Goal: Transaction & Acquisition: Purchase product/service

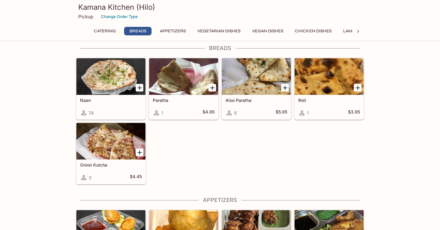
scroll to position [205, 0]
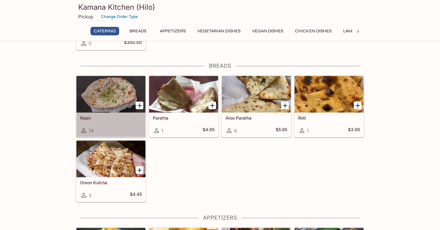
click at [97, 104] on div at bounding box center [110, 94] width 69 height 37
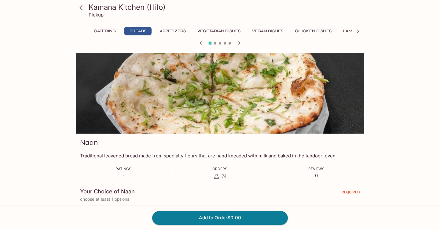
click at [64, 202] on div "Kamana Kitchen (Hilo) Pickup Catering Breads Appetizers Vegetarian Dishes Vegan…" at bounding box center [219, 215] width 391 height 324
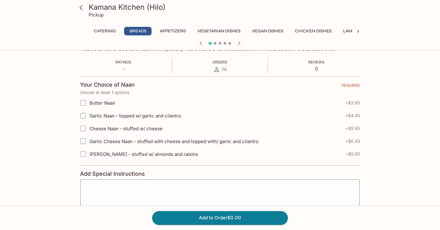
scroll to position [107, 0]
click at [82, 116] on input "Garlic Naan - topped w/ garlic and cilantro" at bounding box center [83, 115] width 12 height 12
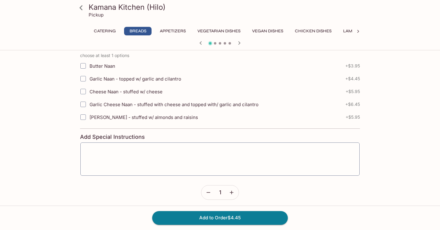
scroll to position [144, 0]
click at [82, 79] on input "Garlic Naan - topped w/ garlic and cilantro" at bounding box center [83, 78] width 12 height 12
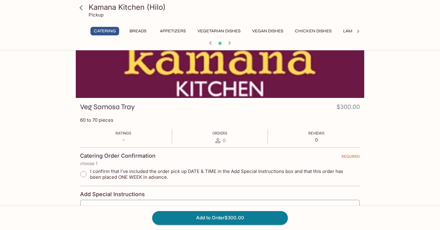
scroll to position [0, 0]
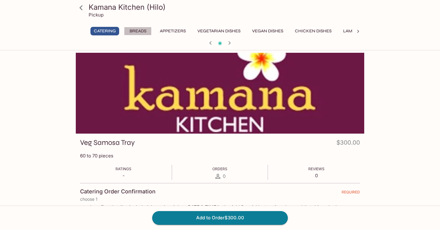
click at [146, 31] on button "Breads" at bounding box center [137, 31] width 27 height 9
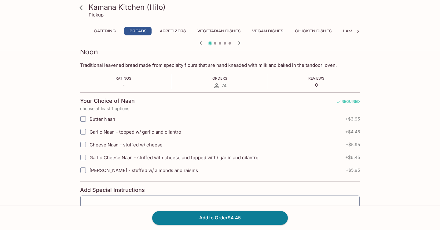
scroll to position [96, 0]
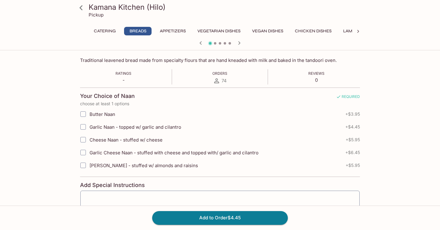
click at [83, 127] on input "Garlic Naan - topped w/ garlic and cilantro" at bounding box center [83, 127] width 12 height 12
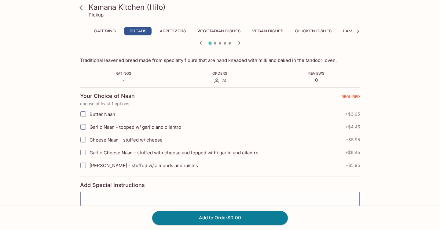
checkbox input "true"
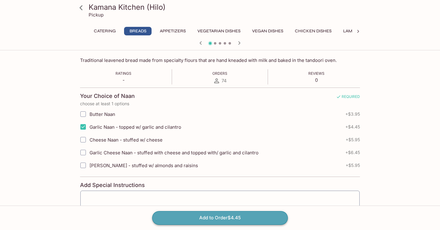
click at [224, 220] on button "Add to Order $4.45" at bounding box center [220, 217] width 136 height 13
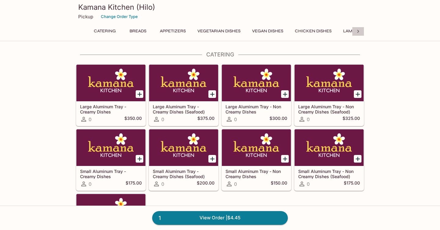
click at [356, 30] on icon at bounding box center [358, 31] width 6 height 6
click at [83, 29] on icon at bounding box center [82, 31] width 6 height 6
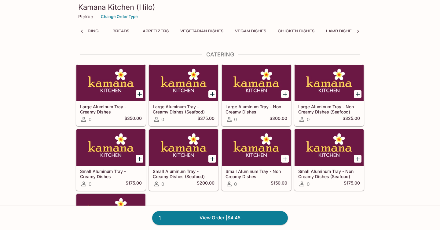
scroll to position [0, 0]
click at [350, 30] on button "Lamb Dishes" at bounding box center [357, 31] width 35 height 9
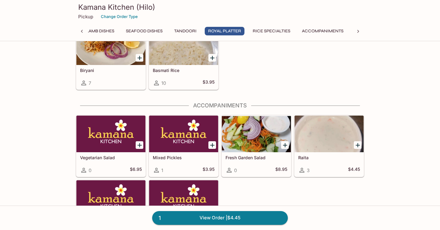
scroll to position [1614, 0]
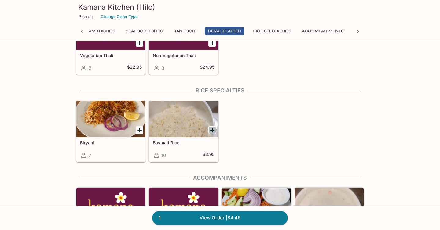
click at [212, 131] on icon "Add Basmati Rice" at bounding box center [212, 130] width 4 height 4
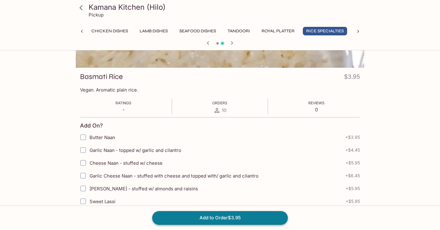
click at [230, 220] on button "Add to Order $3.95" at bounding box center [220, 217] width 136 height 13
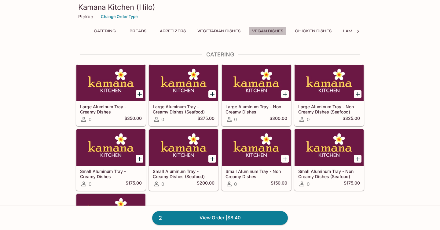
click at [271, 31] on button "Vegan Dishes" at bounding box center [268, 31] width 38 height 9
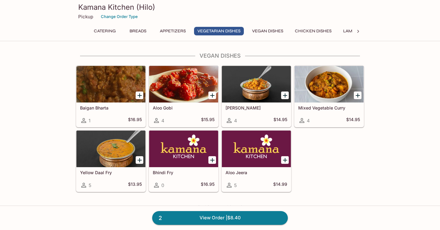
scroll to position [802, 0]
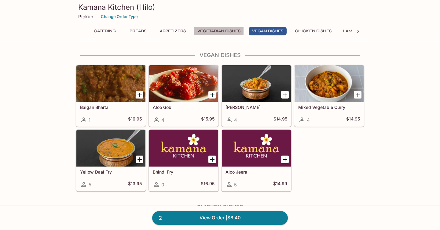
click at [220, 31] on button "Vegetarian Dishes" at bounding box center [219, 31] width 50 height 9
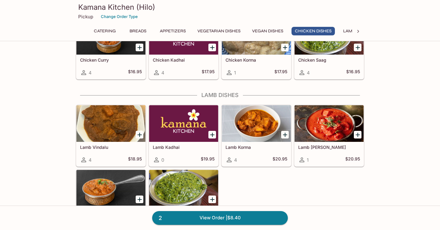
scroll to position [1087, 0]
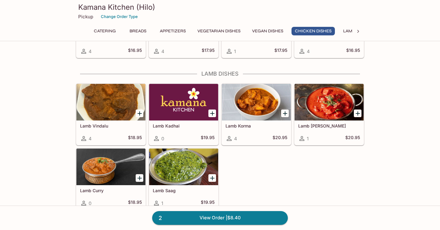
click at [284, 112] on icon "Add Lamb Korma" at bounding box center [284, 113] width 7 height 7
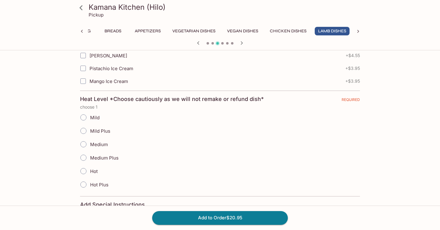
scroll to position [315, 0]
click at [82, 116] on input "Mild" at bounding box center [83, 117] width 13 height 13
radio input "true"
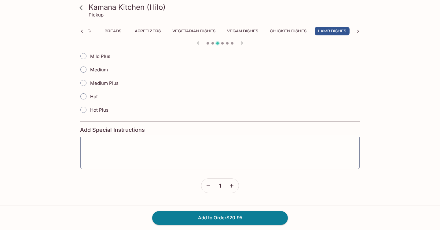
scroll to position [391, 0]
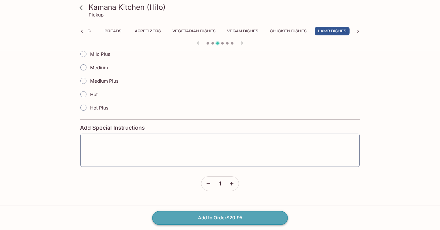
click at [231, 219] on button "Add to Order $20.95" at bounding box center [220, 217] width 136 height 13
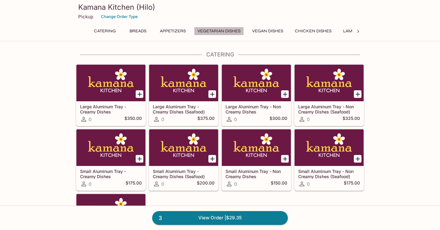
click at [228, 32] on button "Vegetarian Dishes" at bounding box center [219, 31] width 50 height 9
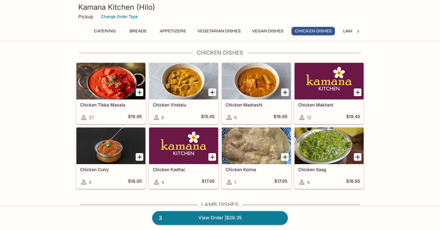
scroll to position [959, 0]
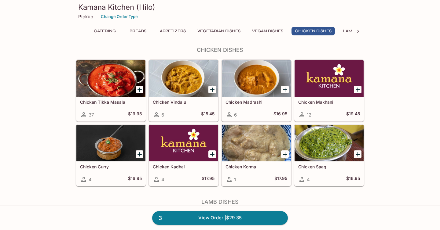
click at [358, 89] on icon "Add Chicken Makhani" at bounding box center [357, 90] width 4 height 4
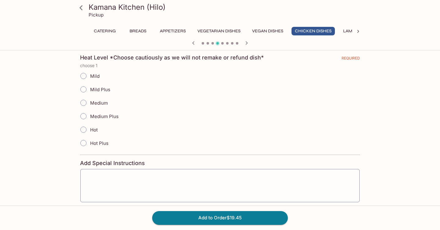
scroll to position [351, 0]
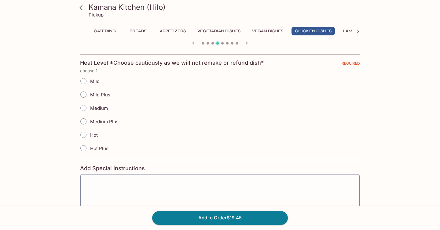
click at [84, 80] on input "Mild" at bounding box center [83, 81] width 13 height 13
click at [225, 219] on button "Add to Order $19.45" at bounding box center [220, 217] width 136 height 13
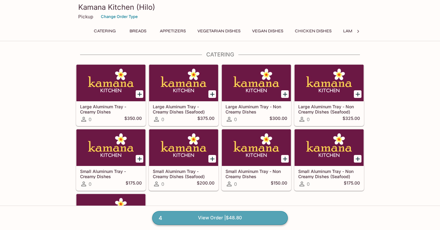
click at [213, 219] on link "4 View Order | $48.80" at bounding box center [220, 217] width 136 height 13
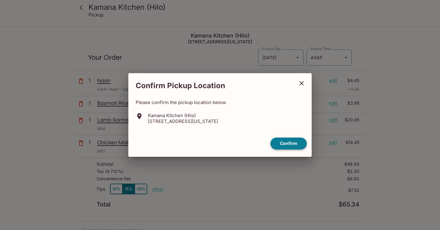
click at [295, 145] on button "Confirm" at bounding box center [288, 144] width 36 height 12
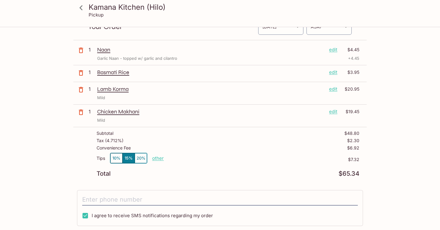
scroll to position [31, 0]
click at [114, 155] on button "10%" at bounding box center [116, 158] width 12 height 10
click at [116, 158] on button "10%" at bounding box center [116, 158] width 12 height 10
click at [158, 157] on p "other" at bounding box center [158, 158] width 12 height 6
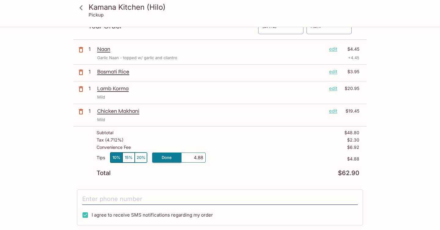
click at [195, 159] on input "4.88" at bounding box center [194, 157] width 20 height 7
type input "0.00"
click at [191, 157] on input "0.00" at bounding box center [194, 157] width 20 height 7
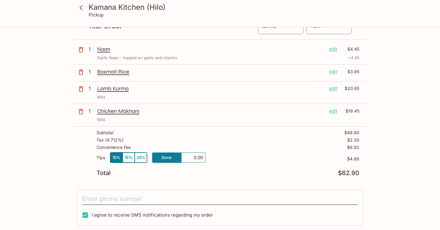
click at [191, 157] on input "0.00" at bounding box center [194, 157] width 20 height 7
click at [78, 164] on div "Subtotal $48.80 Tax ( 4.712% ) $2.30 Convenience Fee $6.92 Tips 10% 15% 20% oth…" at bounding box center [219, 153] width 293 height 53
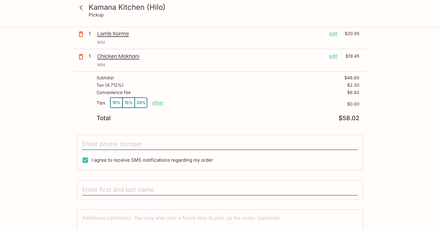
scroll to position [88, 0]
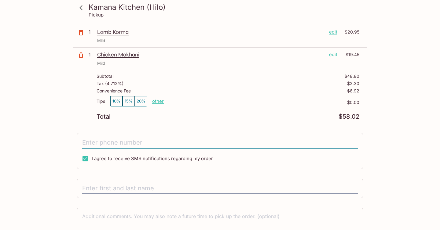
click at [108, 144] on input "tel" at bounding box center [219, 143] width 275 height 12
type input "(808) 349-0051"
click at [104, 189] on input "text" at bounding box center [219, 189] width 275 height 12
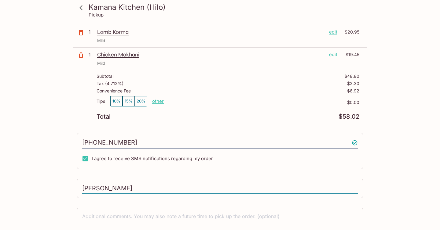
type input "Moanililia Miller"
click at [33, 195] on div "Kamana Kitchen (Hilo) Pickup Kamana Kitchen (Hilo) 1235 Kilauea Ave #180 Hilo, …" at bounding box center [219, 102] width 391 height 325
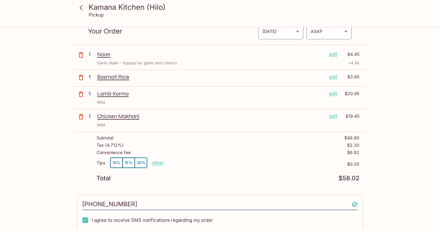
scroll to position [25, 0]
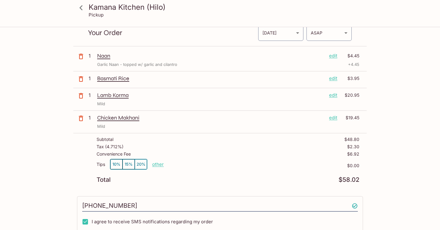
click at [332, 79] on p "edit" at bounding box center [333, 78] width 8 height 7
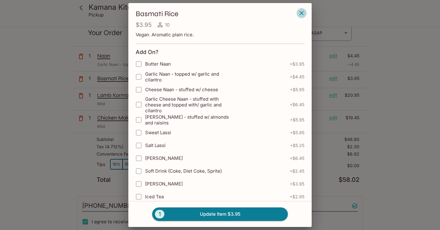
click at [300, 10] on icon "button" at bounding box center [301, 12] width 7 height 7
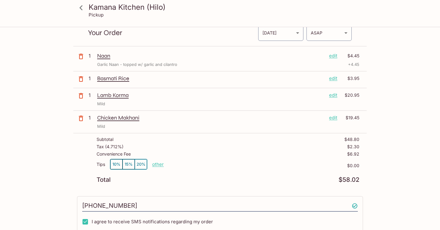
click at [335, 76] on p "edit" at bounding box center [333, 78] width 8 height 7
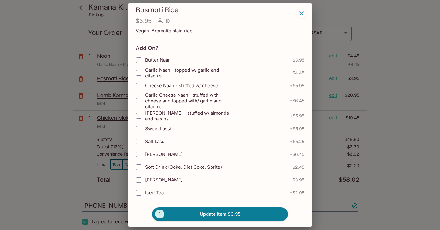
scroll to position [5, 0]
click at [158, 214] on span "1" at bounding box center [159, 214] width 9 height 9
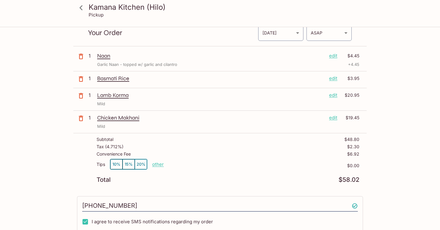
click at [334, 79] on p "edit" at bounding box center [333, 78] width 8 height 7
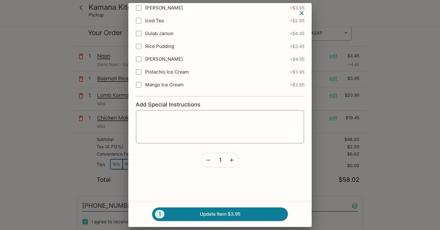
scroll to position [175, 0]
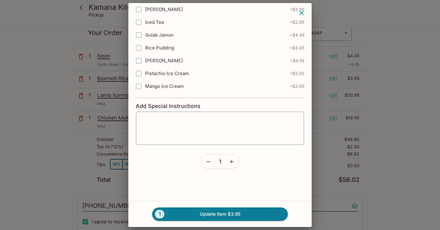
click at [234, 161] on icon "button" at bounding box center [231, 162] width 6 height 6
click at [230, 215] on button "2 Update Item $7.90" at bounding box center [220, 214] width 136 height 13
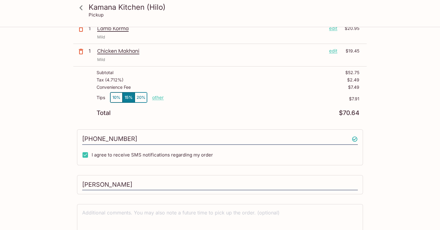
scroll to position [122, 0]
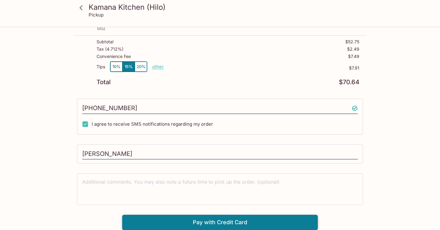
click at [220, 223] on button "Pay with Credit Card" at bounding box center [219, 222] width 195 height 15
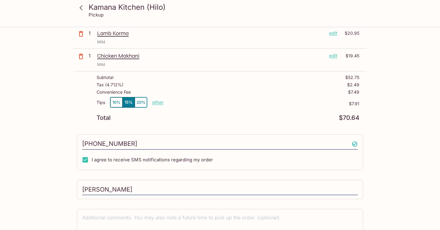
scroll to position [85, 0]
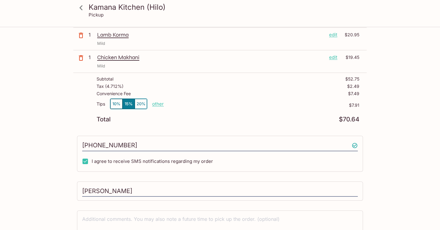
click at [161, 102] on p "other" at bounding box center [158, 104] width 12 height 6
click at [202, 104] on input "7.91" at bounding box center [194, 104] width 20 height 7
type input "0.00"
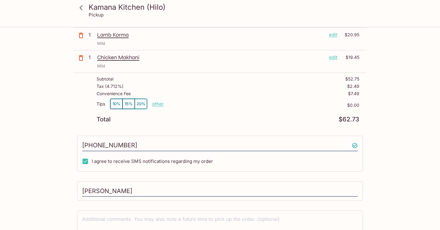
click at [23, 166] on div "Kamana Kitchen (Hilo) Pickup Kamana Kitchen (Hilo) 1235 Kilauea Ave #180 Hilo, …" at bounding box center [220, 57] width 440 height 230
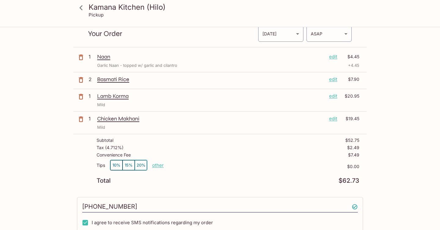
scroll to position [23, 0]
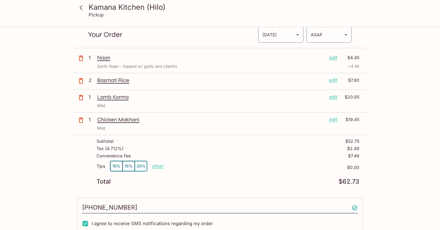
click at [330, 79] on p "edit" at bounding box center [333, 80] width 8 height 7
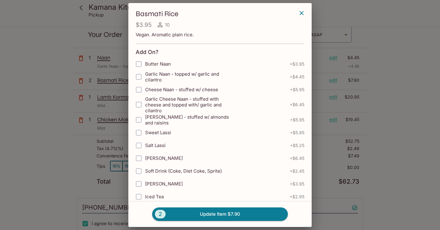
click at [400, 99] on div "Basmati Rice $3.95 10 Vegan. Aromatic plain rice. Add On? Butter Naan + $3.95 G…" at bounding box center [220, 115] width 440 height 230
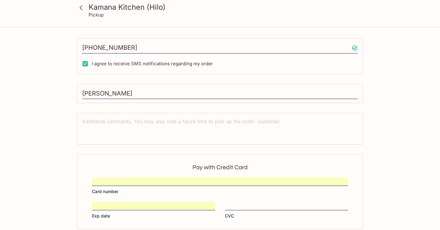
scroll to position [214, 0]
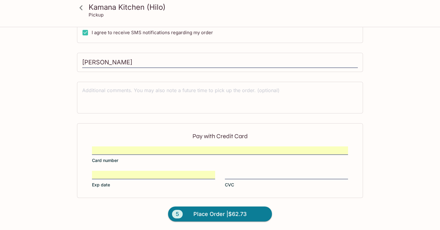
click at [138, 220] on form "Pay with Credit Card Card number Exp date CVC 5 Place Order | $62.73" at bounding box center [219, 176] width 293 height 107
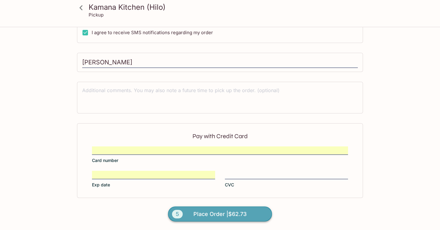
click at [219, 213] on span "Place Order | $62.73" at bounding box center [219, 214] width 53 height 10
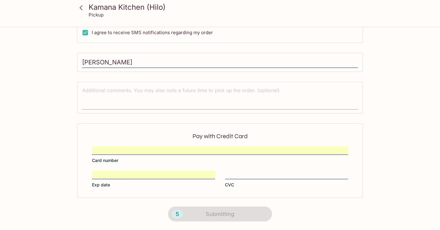
scroll to position [125, 0]
